Goal: Find specific page/section: Find specific page/section

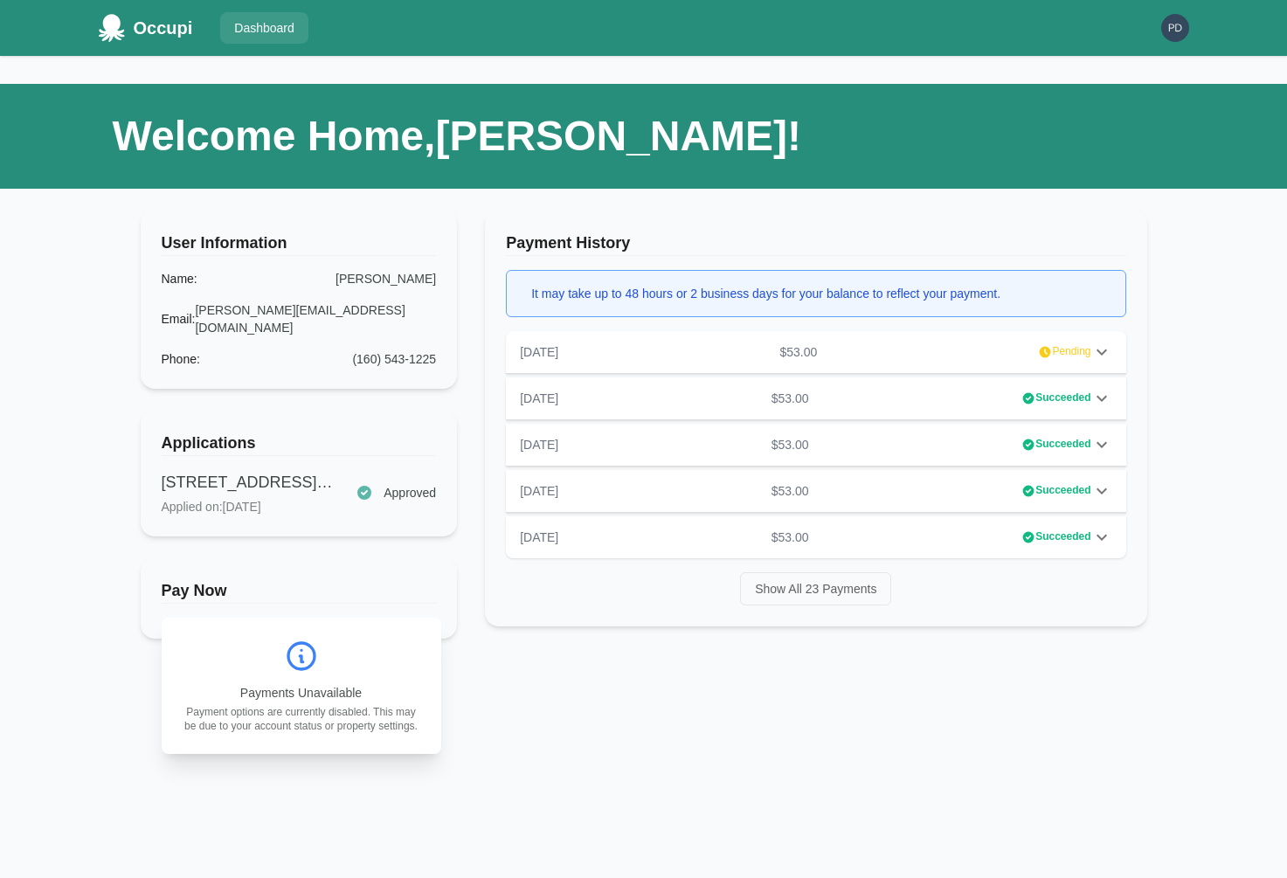
click at [99, 489] on div "Welcome Home, [PERSON_NAME] ! User Information Name : [PERSON_NAME] Email : [PE…" at bounding box center [644, 516] width 1118 height 920
drag, startPoint x: 372, startPoint y: 673, endPoint x: 239, endPoint y: 675, distance: 132.8
click at [239, 684] on p "Payments Unavailable" at bounding box center [302, 692] width 238 height 17
copy p "Payments Unavailable"
